Goal: Find specific page/section: Find specific page/section

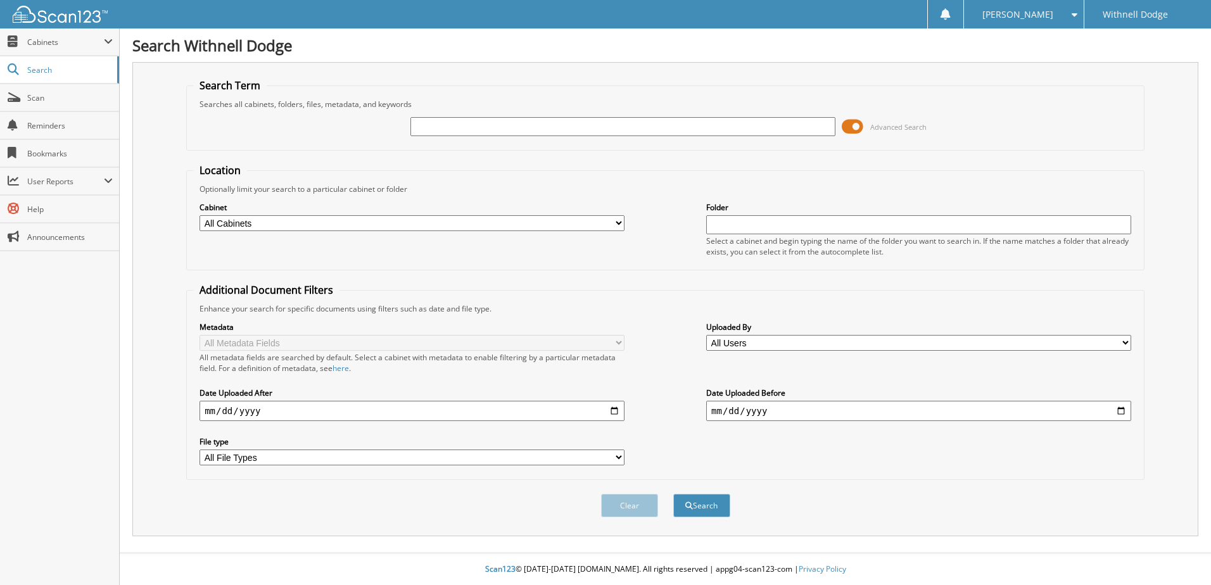
click at [508, 132] on input "text" at bounding box center [622, 126] width 425 height 19
type input "P0615"
click at [673, 494] on button "Search" at bounding box center [701, 505] width 57 height 23
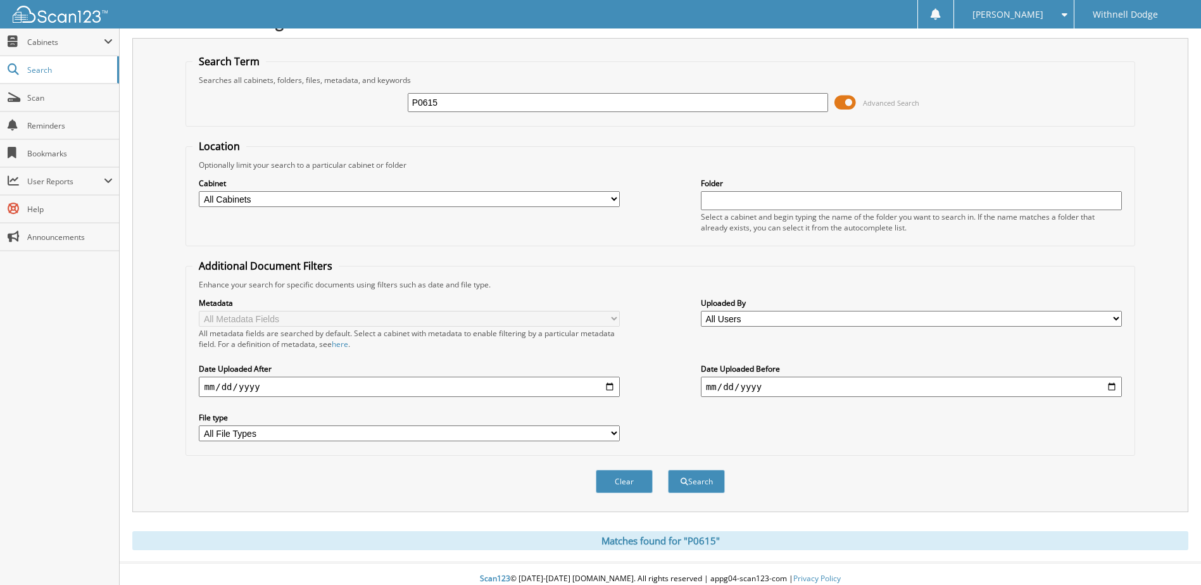
scroll to position [34, 0]
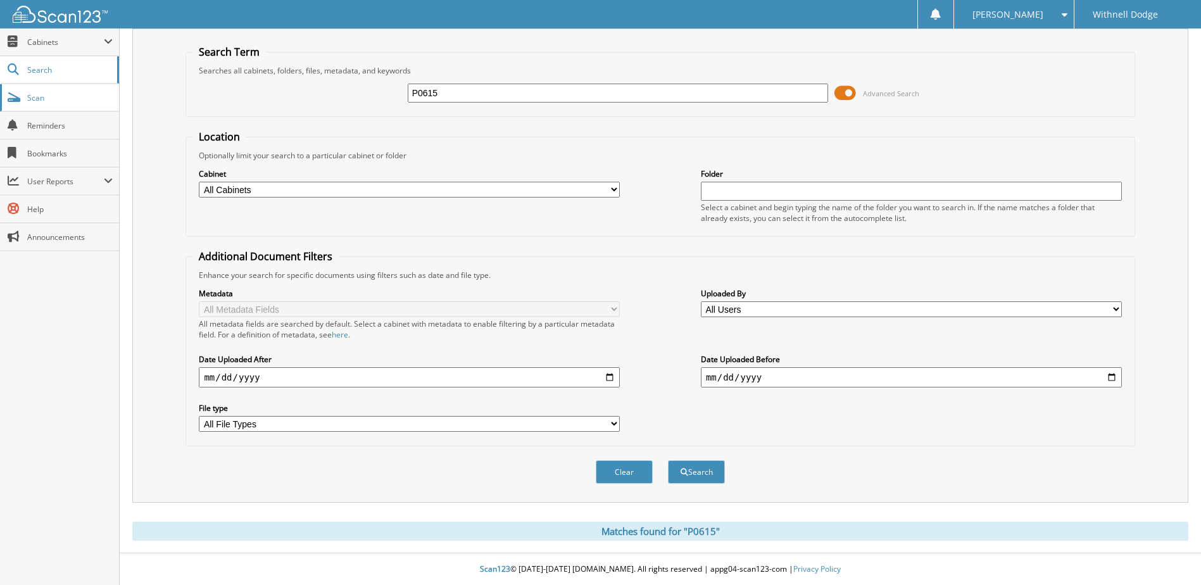
click at [84, 108] on link "Scan" at bounding box center [59, 97] width 119 height 27
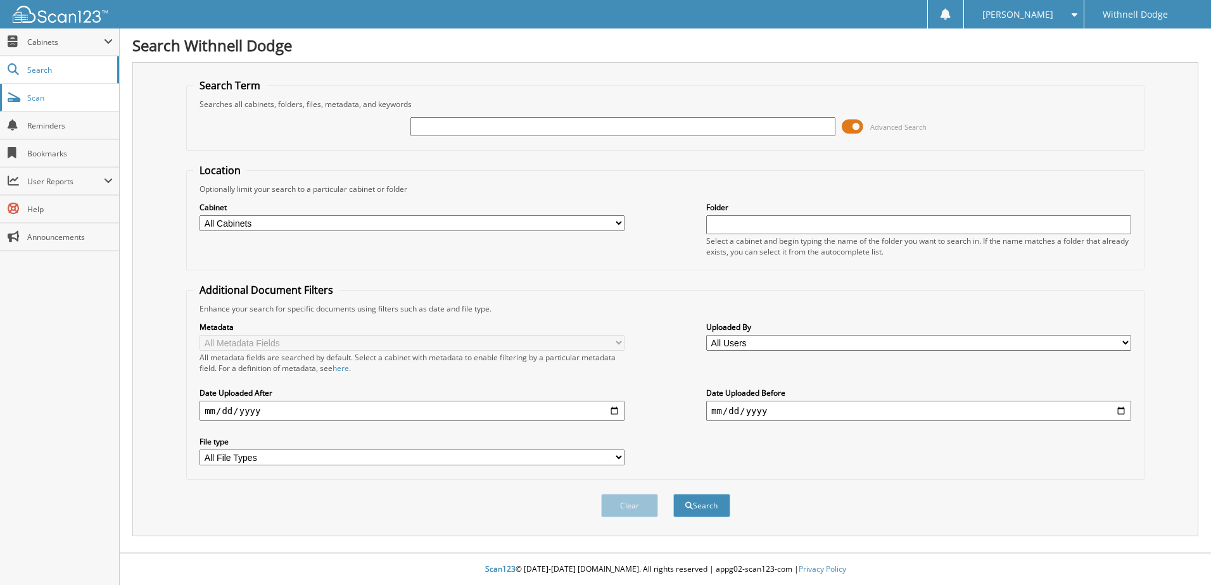
click at [86, 95] on span "Scan" at bounding box center [69, 97] width 85 height 11
